Goal: Check status: Check status

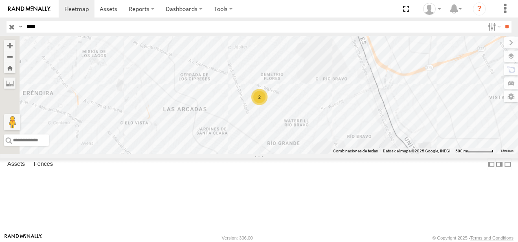
type input "****"
click at [502, 21] on input "**" at bounding box center [506, 27] width 9 height 12
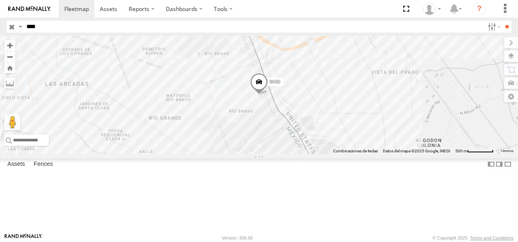
click at [0, 0] on div "FLEX NORTE" at bounding box center [0, 0] width 0 height 0
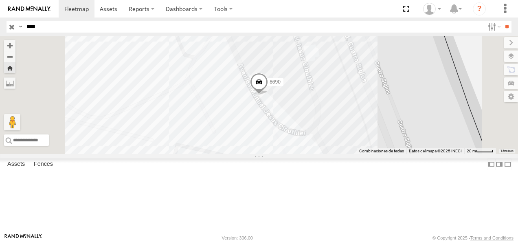
click at [280, 113] on div "8690" at bounding box center [259, 95] width 518 height 118
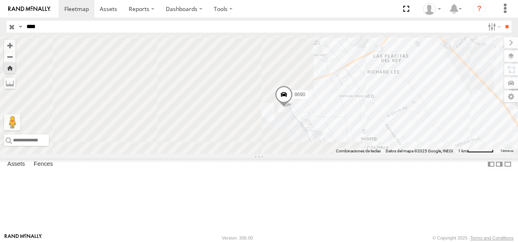
drag, startPoint x: 269, startPoint y: 114, endPoint x: 373, endPoint y: 147, distance: 108.9
click at [373, 147] on div "8690" at bounding box center [259, 95] width 518 height 118
drag, startPoint x: 38, startPoint y: 25, endPoint x: 2, endPoint y: 25, distance: 35.8
click at [2, 25] on header "Search Query Asset ID Asset Label Registration Manufacturer Model VIN Job ID" at bounding box center [259, 26] width 518 height 18
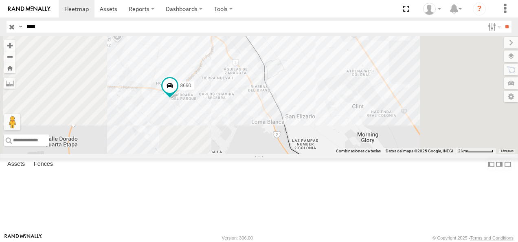
drag, startPoint x: 266, startPoint y: 173, endPoint x: 259, endPoint y: 153, distance: 20.9
click at [259, 153] on div "8690" at bounding box center [259, 95] width 518 height 118
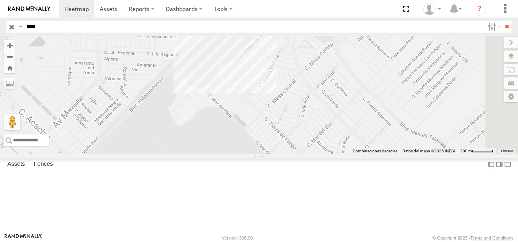
drag, startPoint x: 308, startPoint y: 115, endPoint x: 312, endPoint y: 203, distance: 88.4
click at [312, 154] on div "8690" at bounding box center [259, 95] width 518 height 118
